Goal: Task Accomplishment & Management: Manage account settings

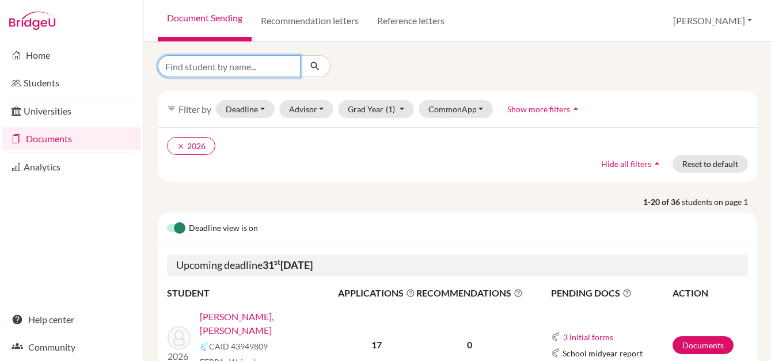
click at [271, 69] on input "Find student by name..." at bounding box center [229, 66] width 143 height 22
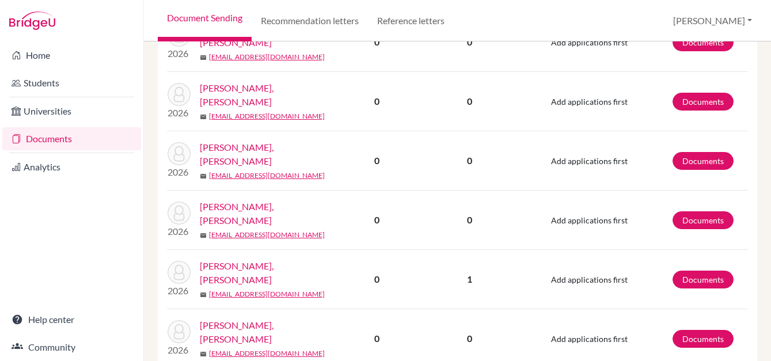
scroll to position [633, 0]
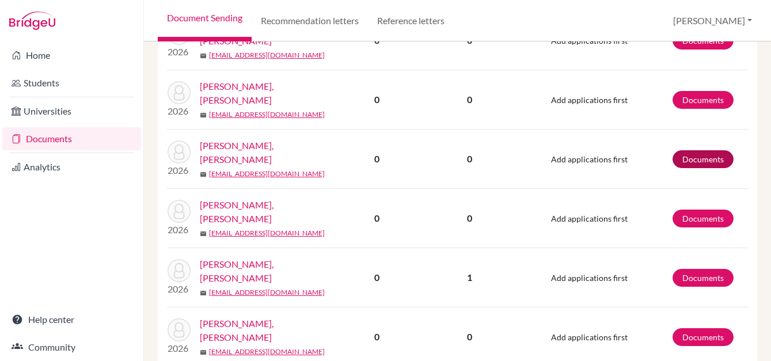
type input "casta"
click at [695, 150] on link "Documents" at bounding box center [702, 159] width 61 height 18
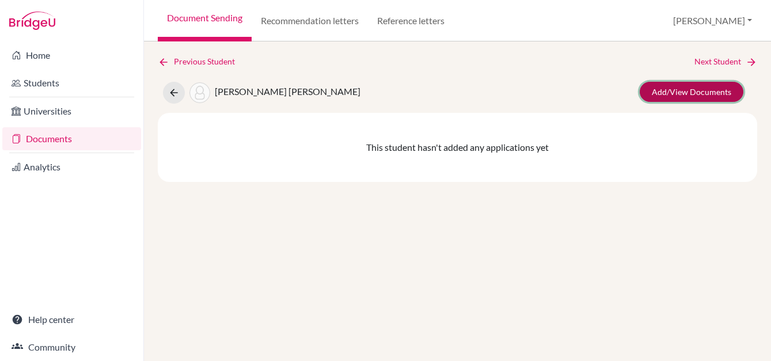
click at [721, 90] on link "Add/View Documents" at bounding box center [692, 92] width 104 height 20
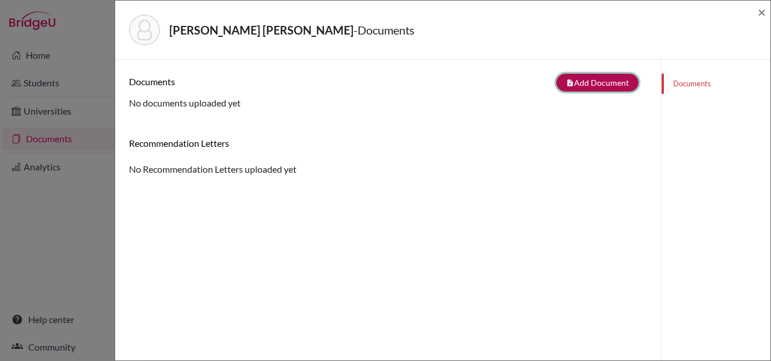
click at [579, 81] on button "note_add Add Document" at bounding box center [597, 83] width 82 height 18
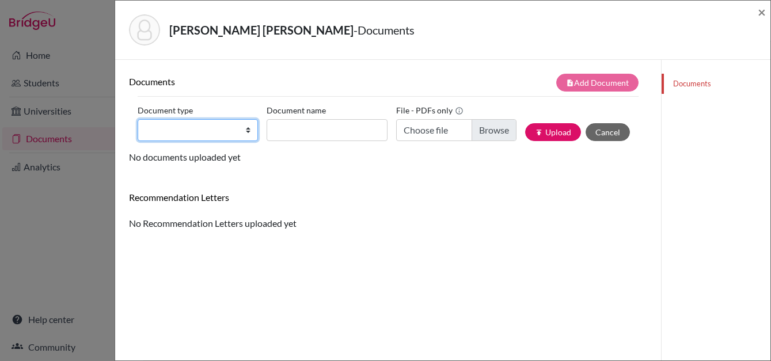
click at [246, 128] on select "Change explanation for Common App reports Counselor recommendation Internationa…" at bounding box center [198, 130] width 120 height 22
select select "2"
click at [138, 119] on select "Change explanation for Common App reports Counselor recommendation Internationa…" at bounding box center [198, 130] width 120 height 22
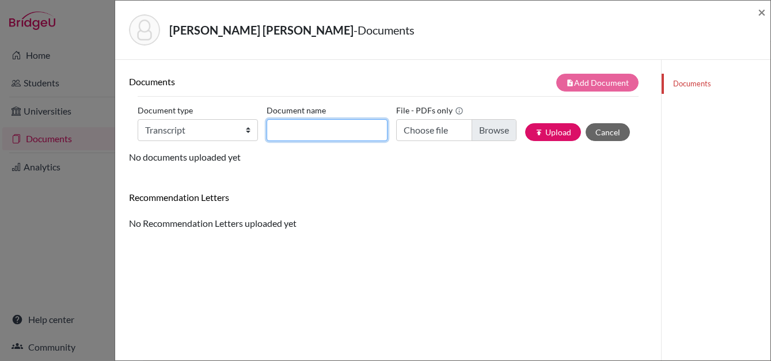
click at [339, 129] on input "Document name" at bounding box center [327, 130] width 120 height 22
type input "transcript 10 11 esp"
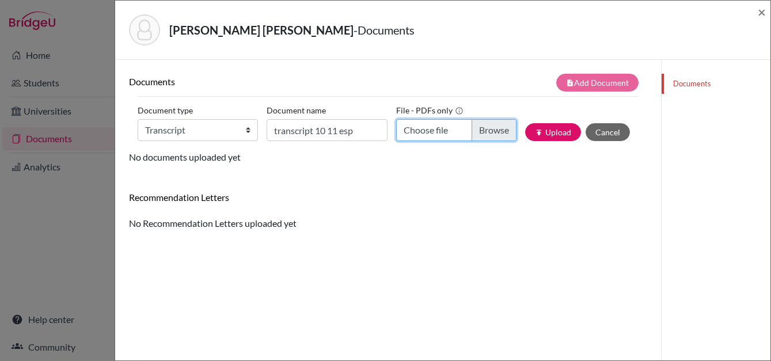
click at [482, 129] on input "Choose file" at bounding box center [456, 130] width 120 height 22
type input "C:\fakepath\[PERSON_NAME] 10-11 Español.pdf"
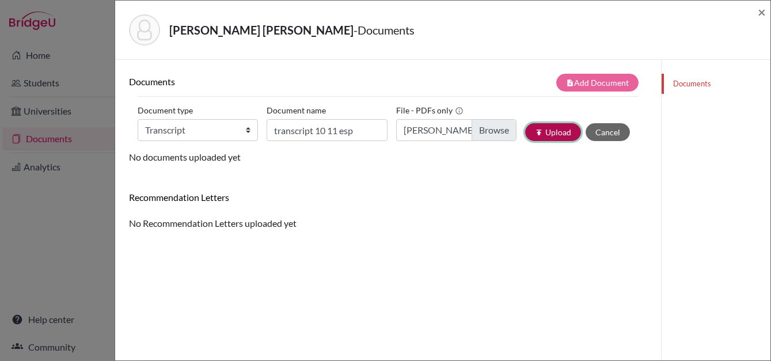
click at [557, 135] on button "publish Upload" at bounding box center [553, 132] width 56 height 18
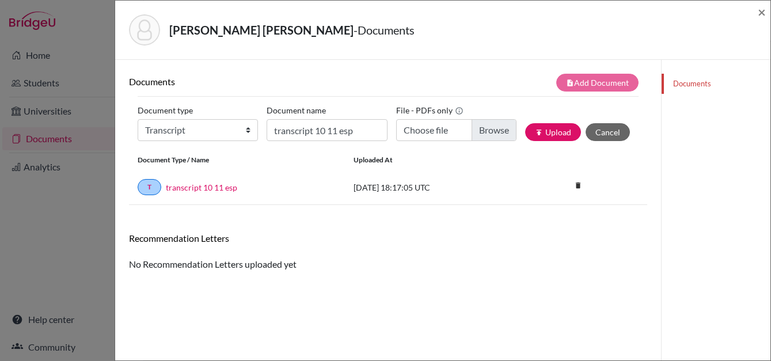
click at [366, 268] on div "Recommendation Letters No Recommendation Letters uploaded yet" at bounding box center [388, 252] width 518 height 39
click at [764, 10] on span "×" at bounding box center [762, 11] width 8 height 17
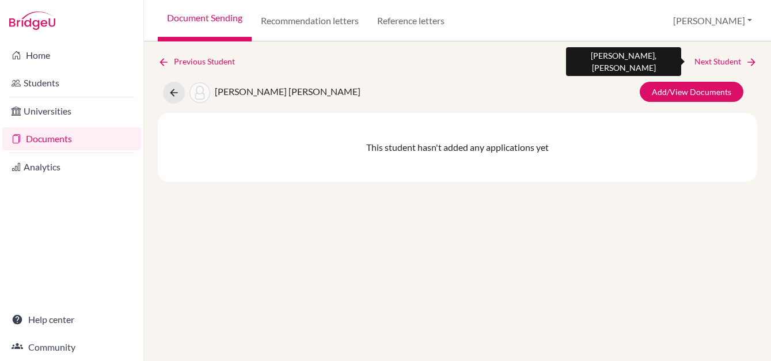
click at [728, 61] on link "Next Student" at bounding box center [725, 61] width 63 height 13
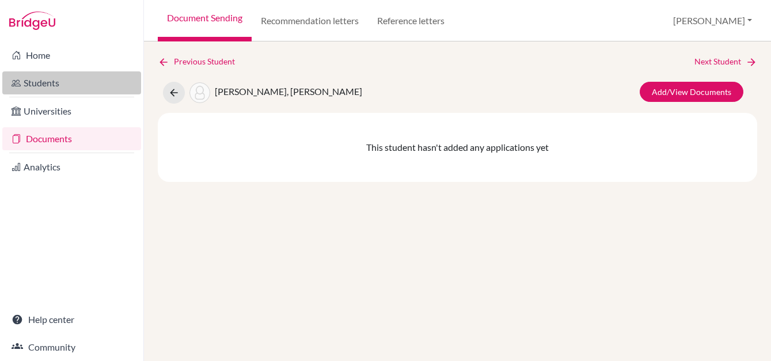
click at [35, 93] on link "Students" at bounding box center [71, 82] width 139 height 23
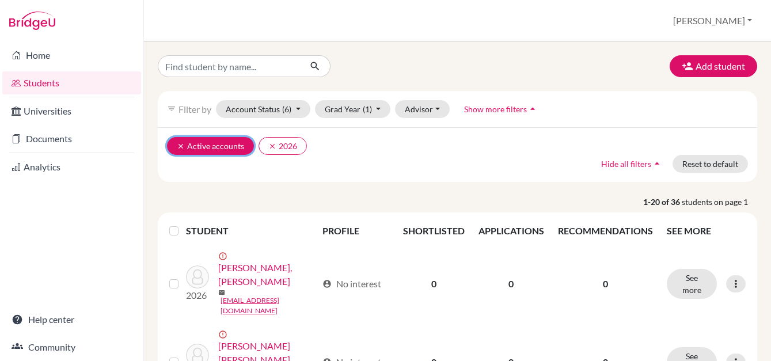
click at [181, 146] on icon "clear" at bounding box center [181, 146] width 8 height 8
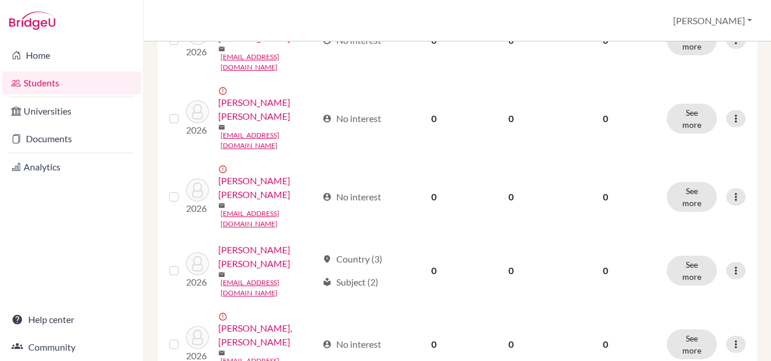
scroll to position [1140, 0]
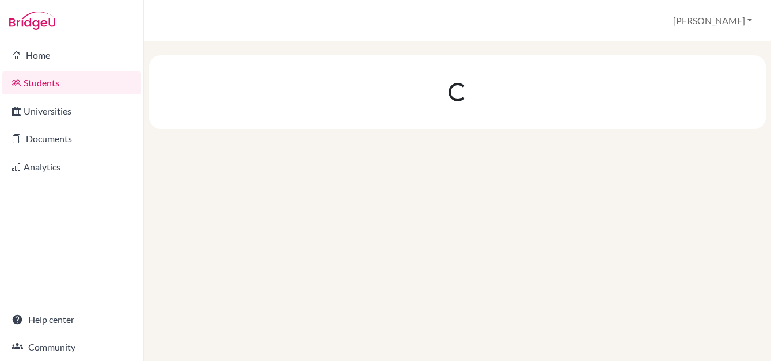
scroll to position [0, 0]
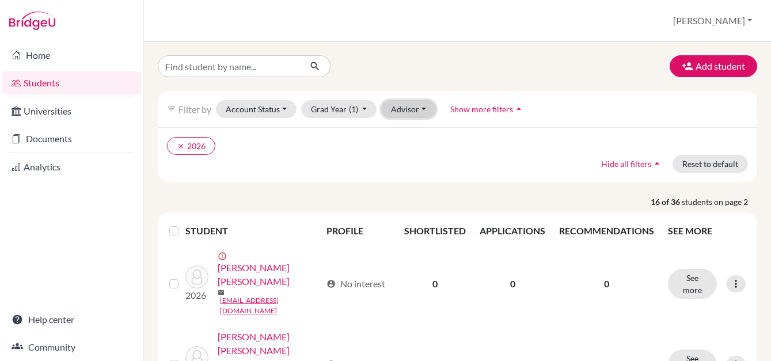
click at [406, 109] on button "Advisor" at bounding box center [408, 109] width 55 height 18
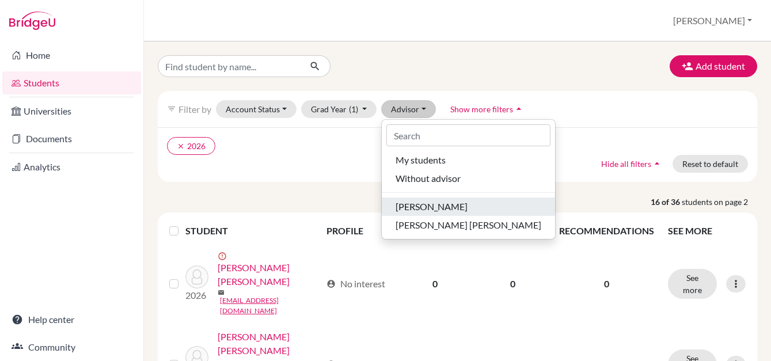
click at [414, 203] on span "[PERSON_NAME]" at bounding box center [431, 207] width 72 height 14
